Goal: Transaction & Acquisition: Purchase product/service

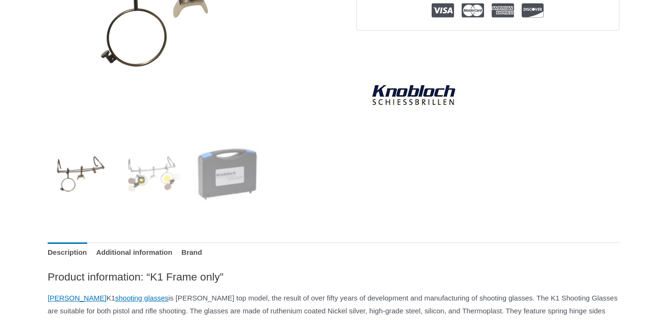
scroll to position [291, 0]
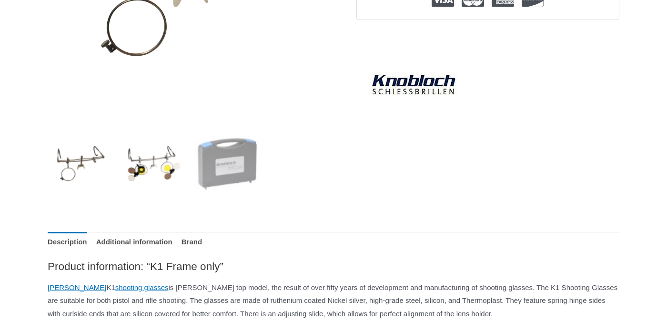
click at [140, 161] on img at bounding box center [154, 163] width 66 height 66
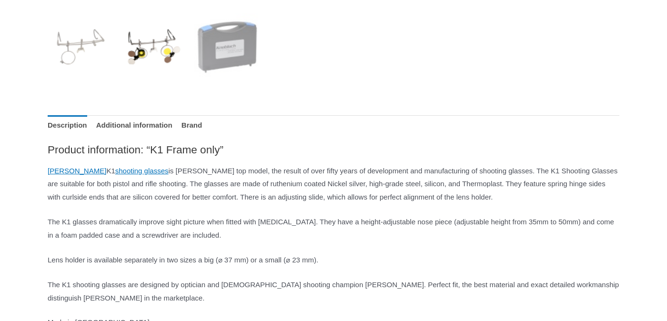
scroll to position [0, 0]
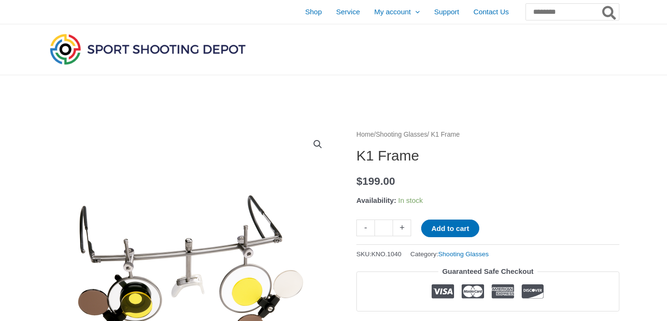
click at [406, 133] on link "Shooting Glasses" at bounding box center [401, 134] width 51 height 7
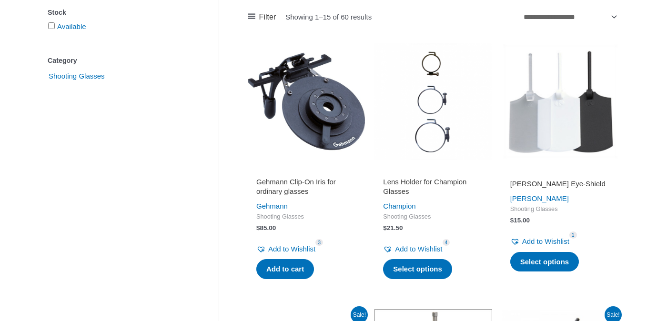
scroll to position [212, 0]
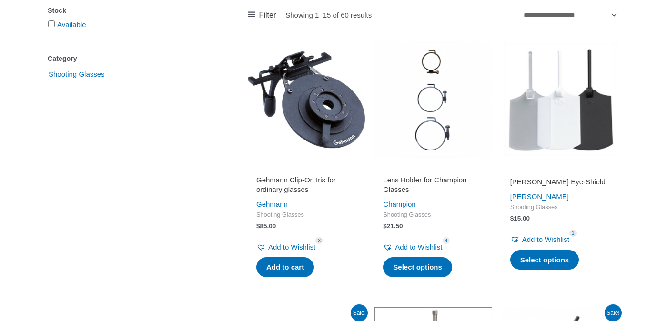
click at [329, 132] on img at bounding box center [306, 99] width 117 height 117
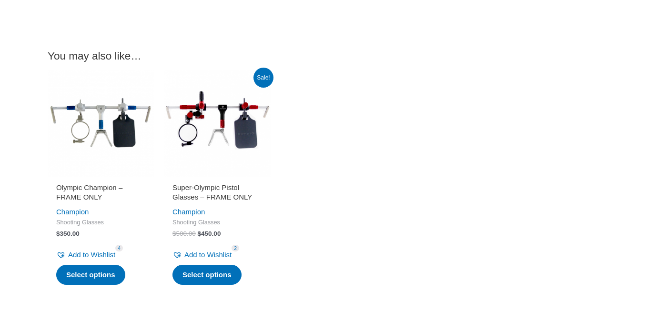
scroll to position [793, 0]
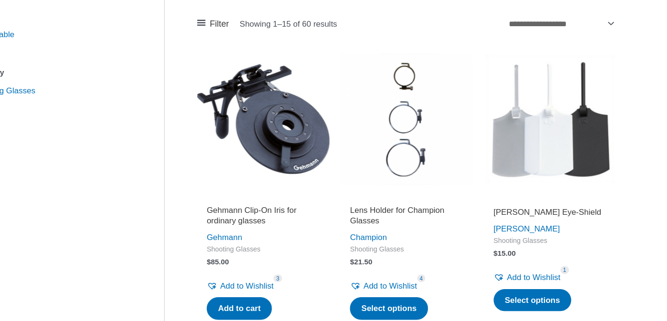
scroll to position [192, 0]
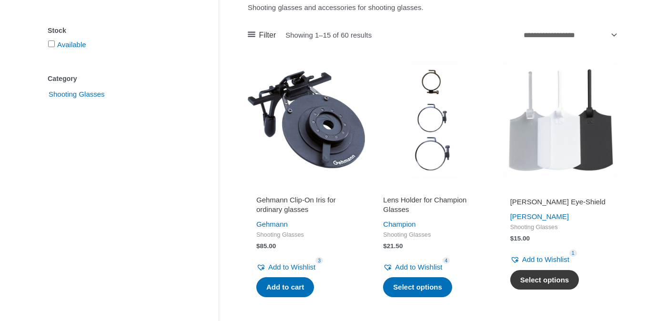
click at [531, 277] on link "Select options" at bounding box center [544, 280] width 69 height 20
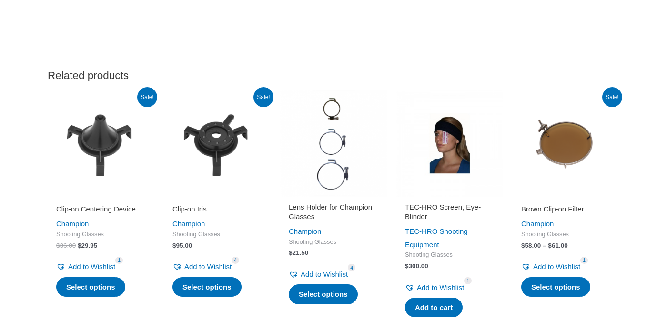
scroll to position [853, 0]
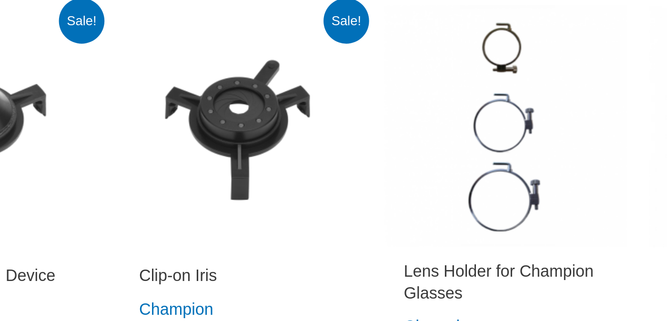
click at [217, 132] on img at bounding box center [217, 142] width 107 height 107
click at [214, 143] on img at bounding box center [217, 142] width 107 height 107
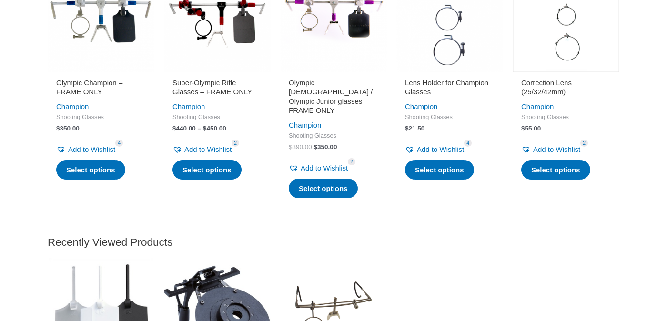
scroll to position [1171, 0]
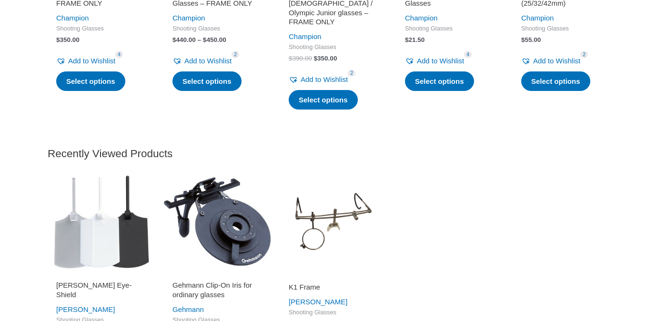
click at [237, 233] on img at bounding box center [217, 221] width 107 height 107
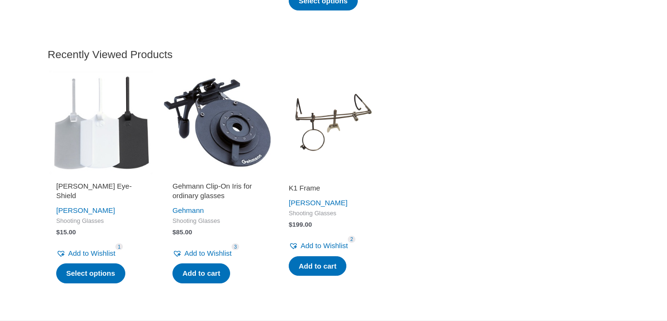
scroll to position [1272, 0]
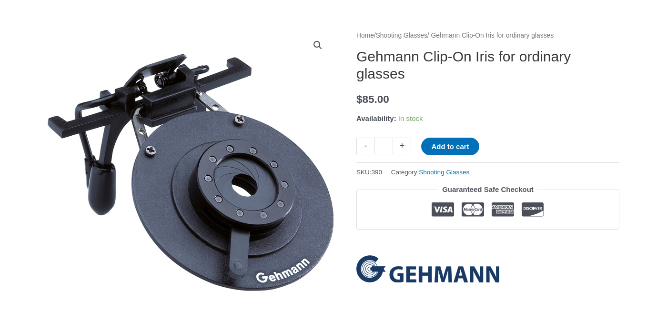
scroll to position [111, 0]
